Goal: Information Seeking & Learning: Learn about a topic

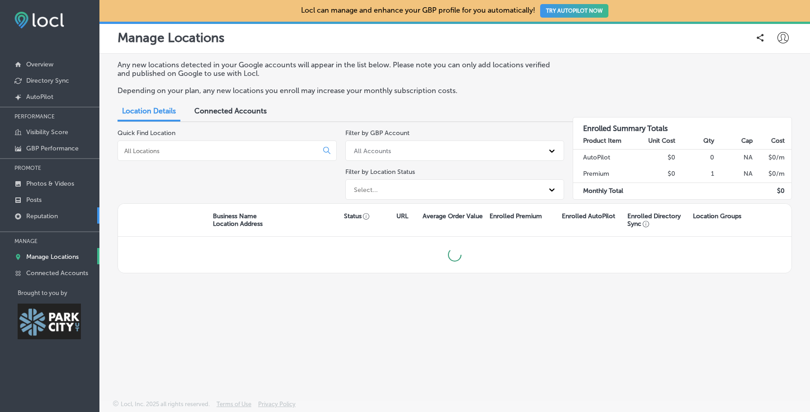
click at [37, 216] on p "Reputation" at bounding box center [42, 217] width 32 height 8
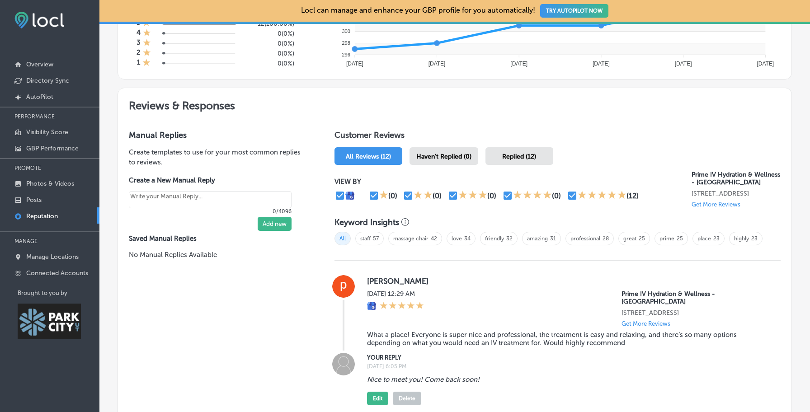
scroll to position [439, 0]
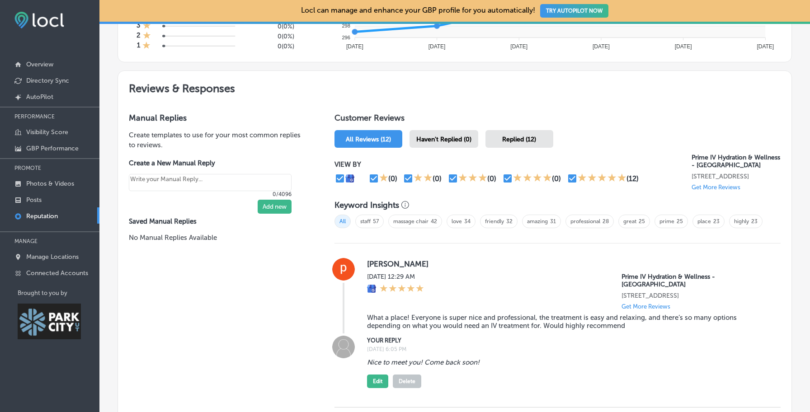
click at [723, 189] on p "Get More Reviews" at bounding box center [716, 187] width 49 height 7
type textarea "x"
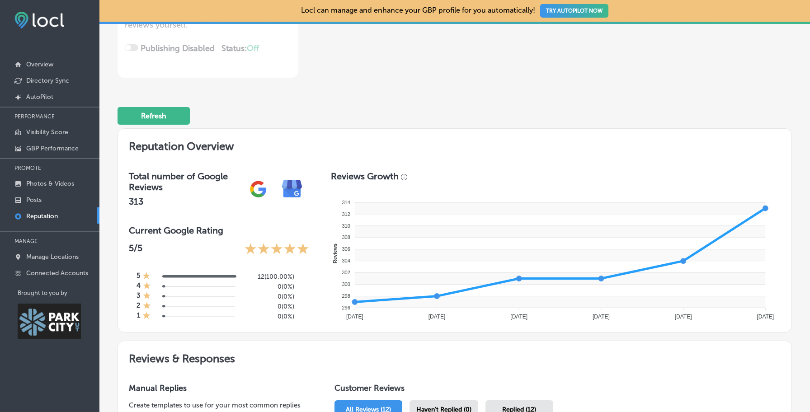
scroll to position [0, 0]
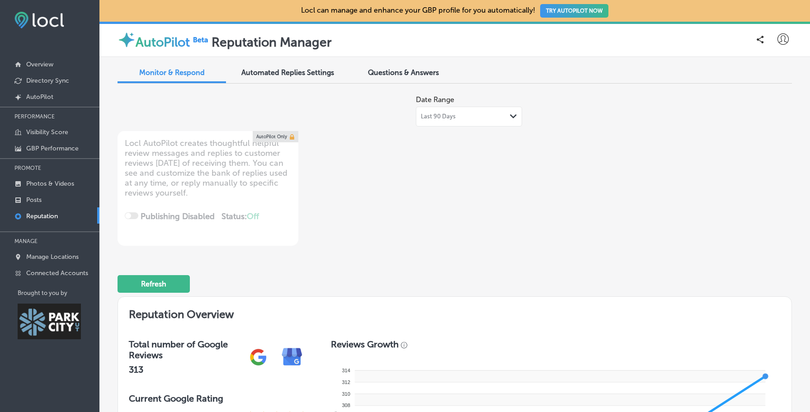
click at [371, 74] on span "Questions & Answers" at bounding box center [403, 72] width 71 height 9
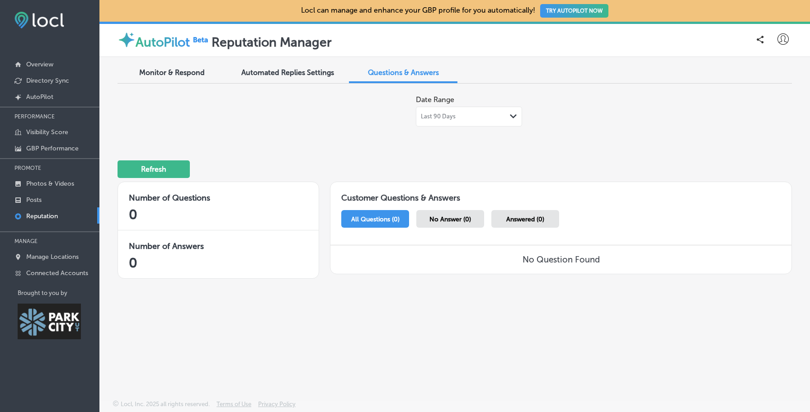
click at [476, 123] on div "Last 90 Days Path Created with Sketch." at bounding box center [469, 117] width 106 height 20
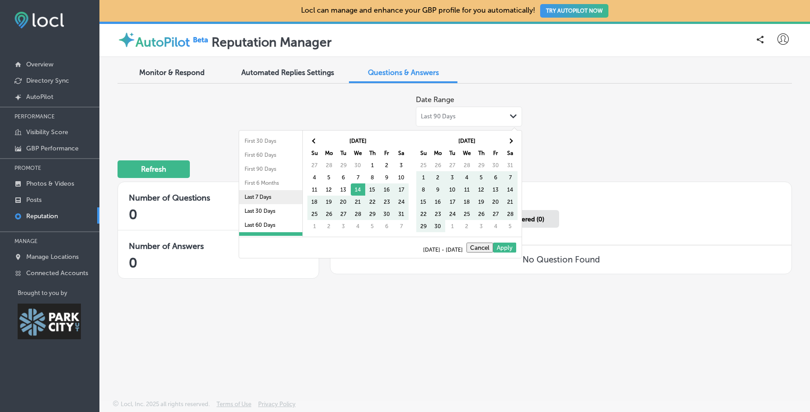
scroll to position [52, 0]
click at [264, 214] on li "Last 2 Years" at bounding box center [270, 215] width 63 height 14
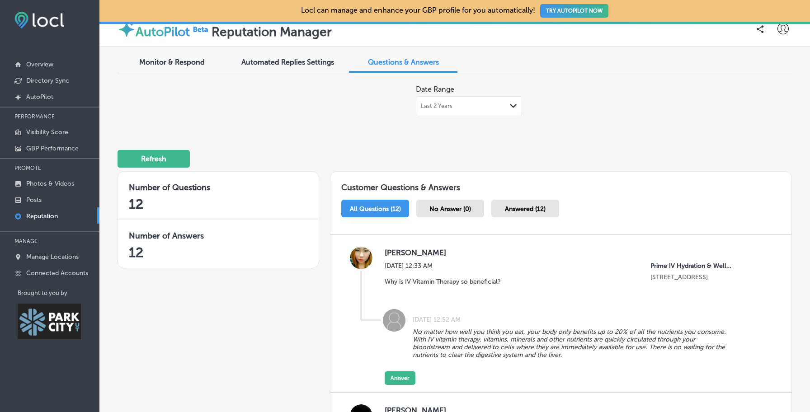
scroll to position [10, 0]
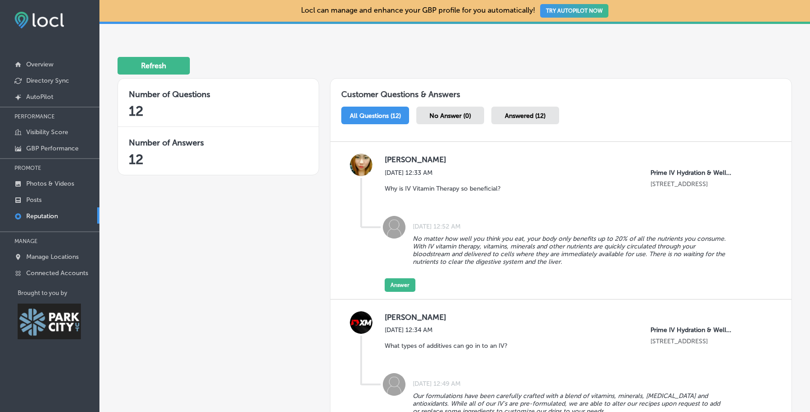
scroll to position [0, 0]
